Goal: Ask a question

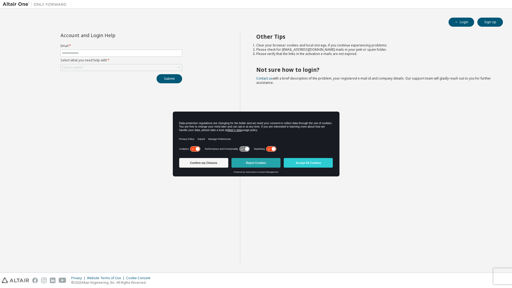
click at [272, 163] on button "Reject Cookies" at bounding box center [256, 163] width 49 height 10
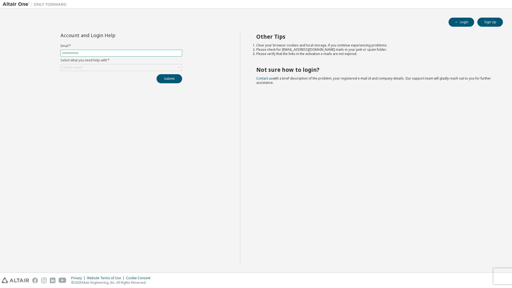
click at [131, 56] on span at bounding box center [122, 53] width 122 height 7
click at [126, 54] on input "text" at bounding box center [121, 53] width 119 height 4
click at [91, 54] on input "text" at bounding box center [121, 53] width 119 height 4
click at [87, 53] on input "text" at bounding box center [121, 53] width 119 height 4
type input "**********"
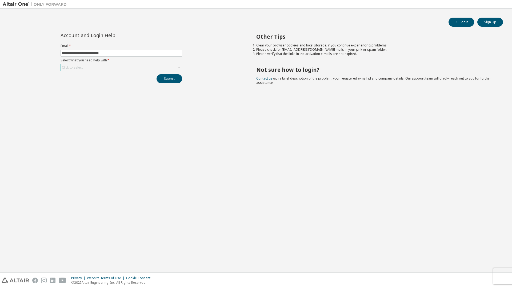
click at [84, 68] on div "Click to select" at bounding box center [121, 67] width 121 height 6
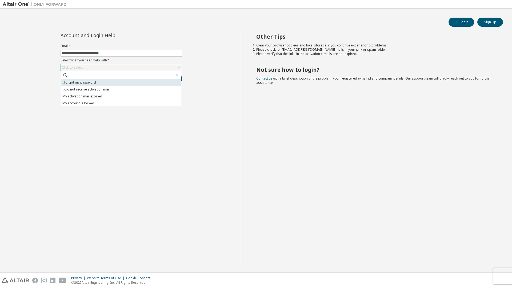
click at [90, 80] on li "I forgot my password" at bounding box center [121, 82] width 120 height 7
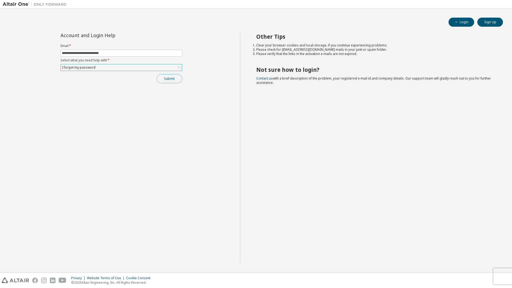
click at [171, 81] on button "Submit" at bounding box center [170, 78] width 26 height 9
